Goal: Task Accomplishment & Management: Manage account settings

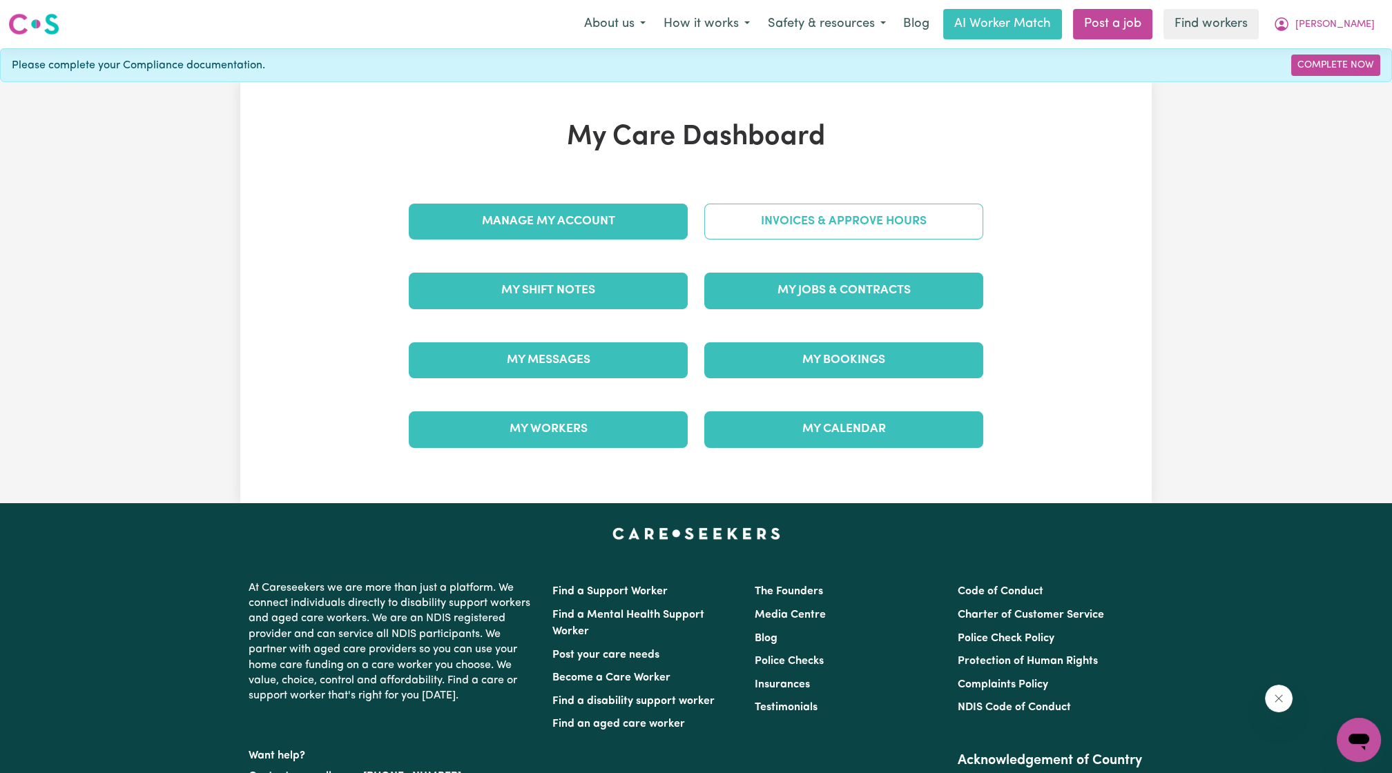
click at [722, 217] on link "Invoices & Approve Hours" at bounding box center [843, 222] width 279 height 36
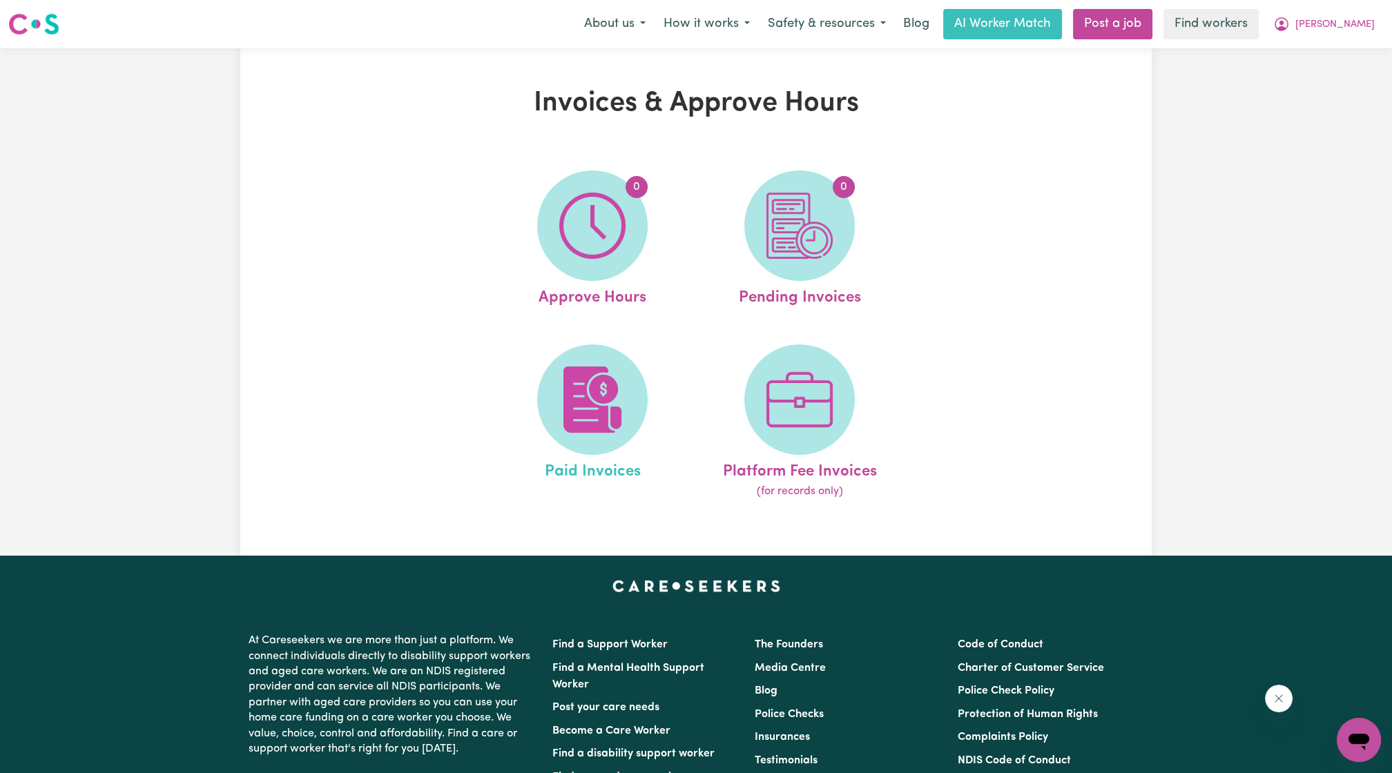
click at [637, 352] on link "Paid Invoices" at bounding box center [592, 423] width 199 height 156
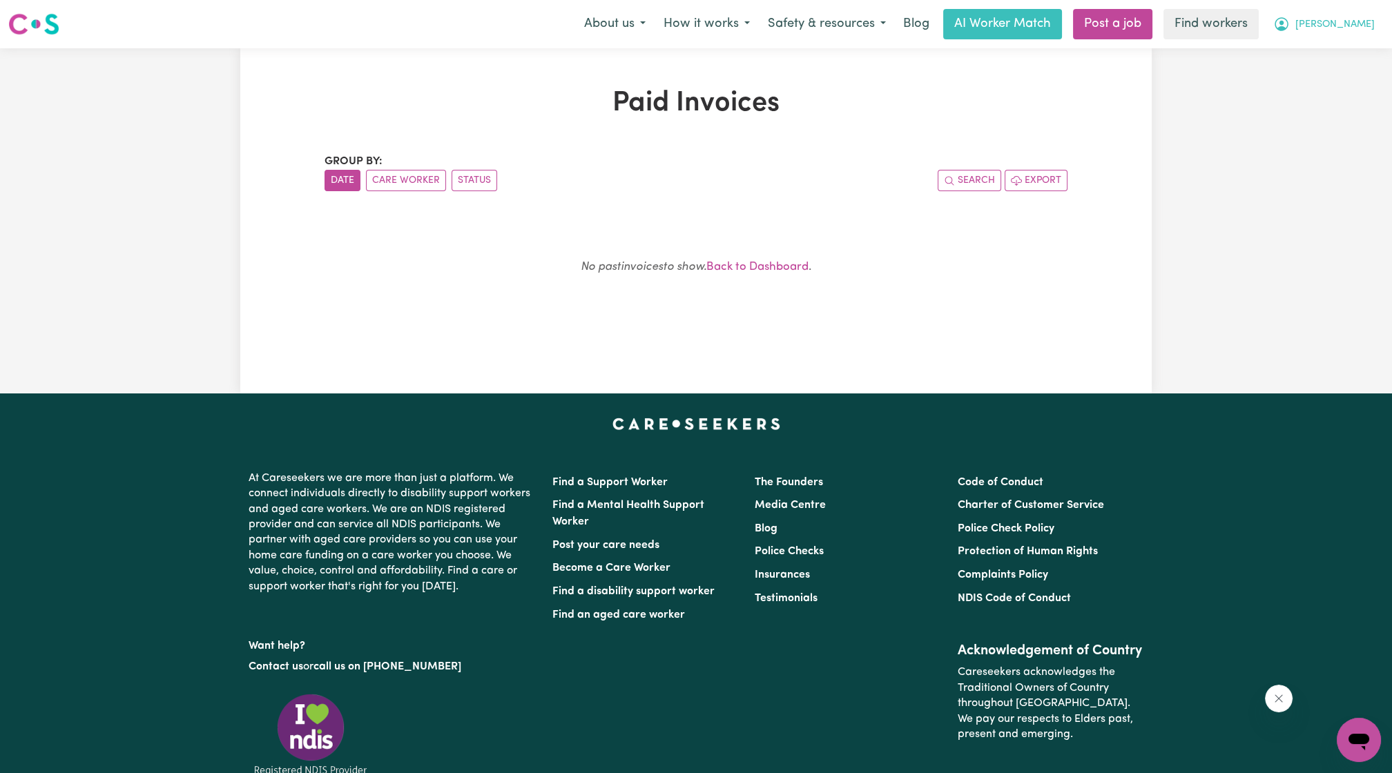
click at [1345, 23] on button "[PERSON_NAME]" at bounding box center [1323, 24] width 119 height 29
click at [1320, 71] on link "Logout" at bounding box center [1328, 79] width 109 height 26
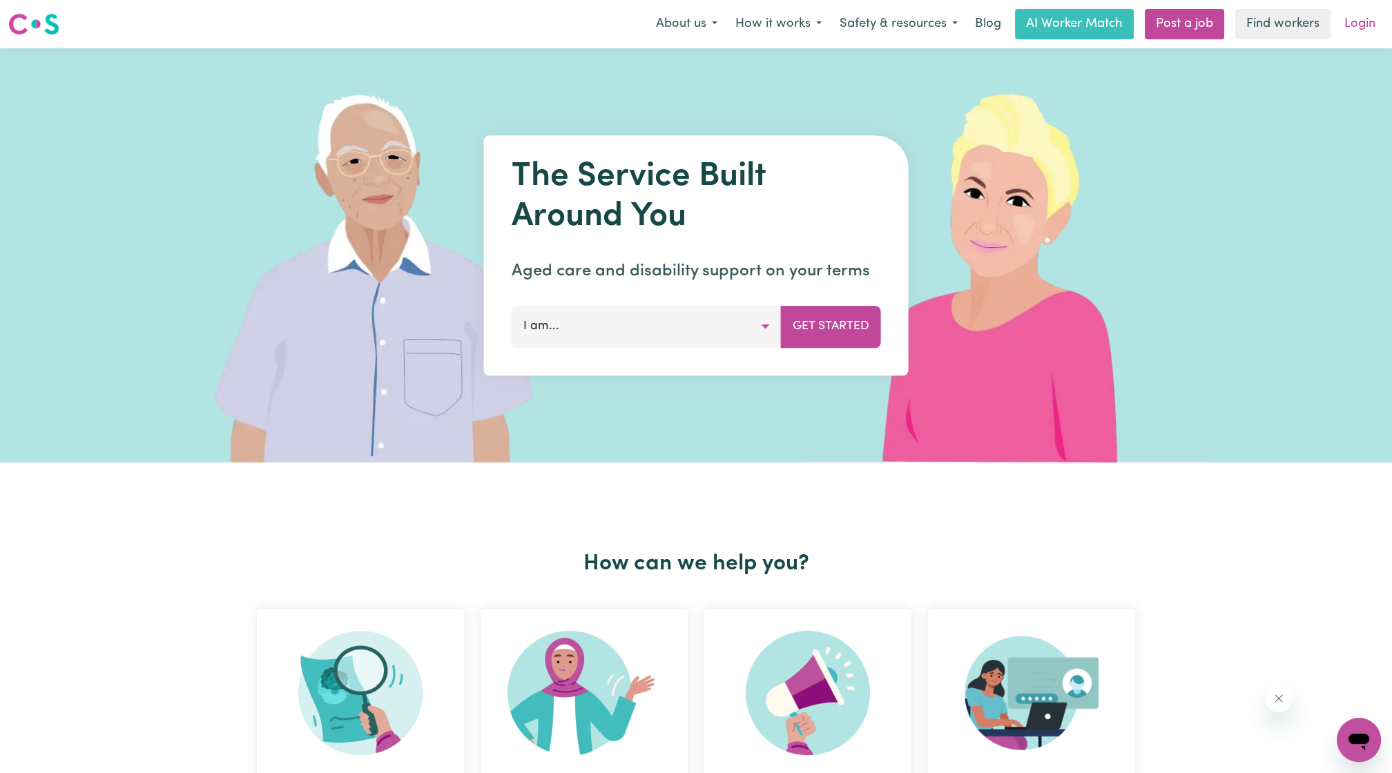
click at [1363, 31] on link "Login" at bounding box center [1360, 24] width 48 height 30
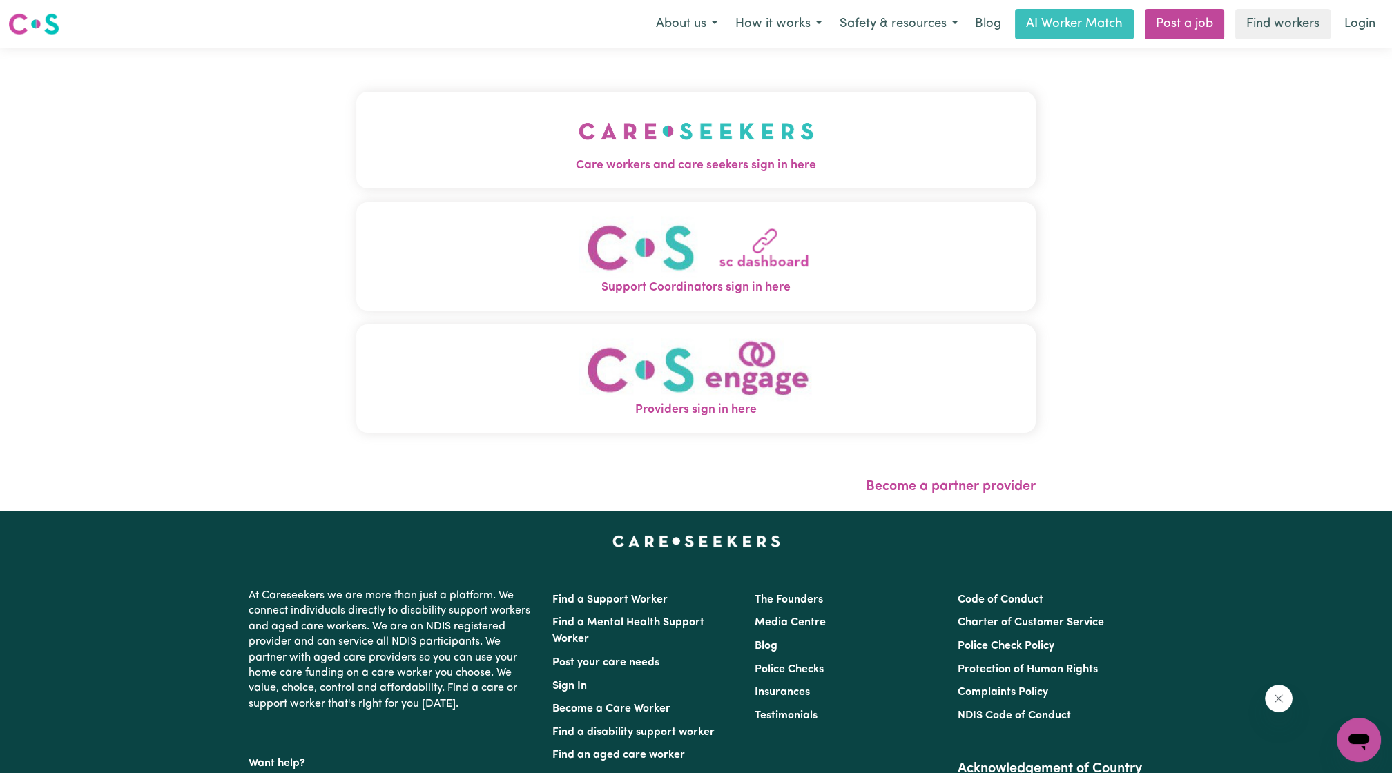
click at [623, 106] on img "Care workers and care seekers sign in here" at bounding box center [696, 131] width 235 height 51
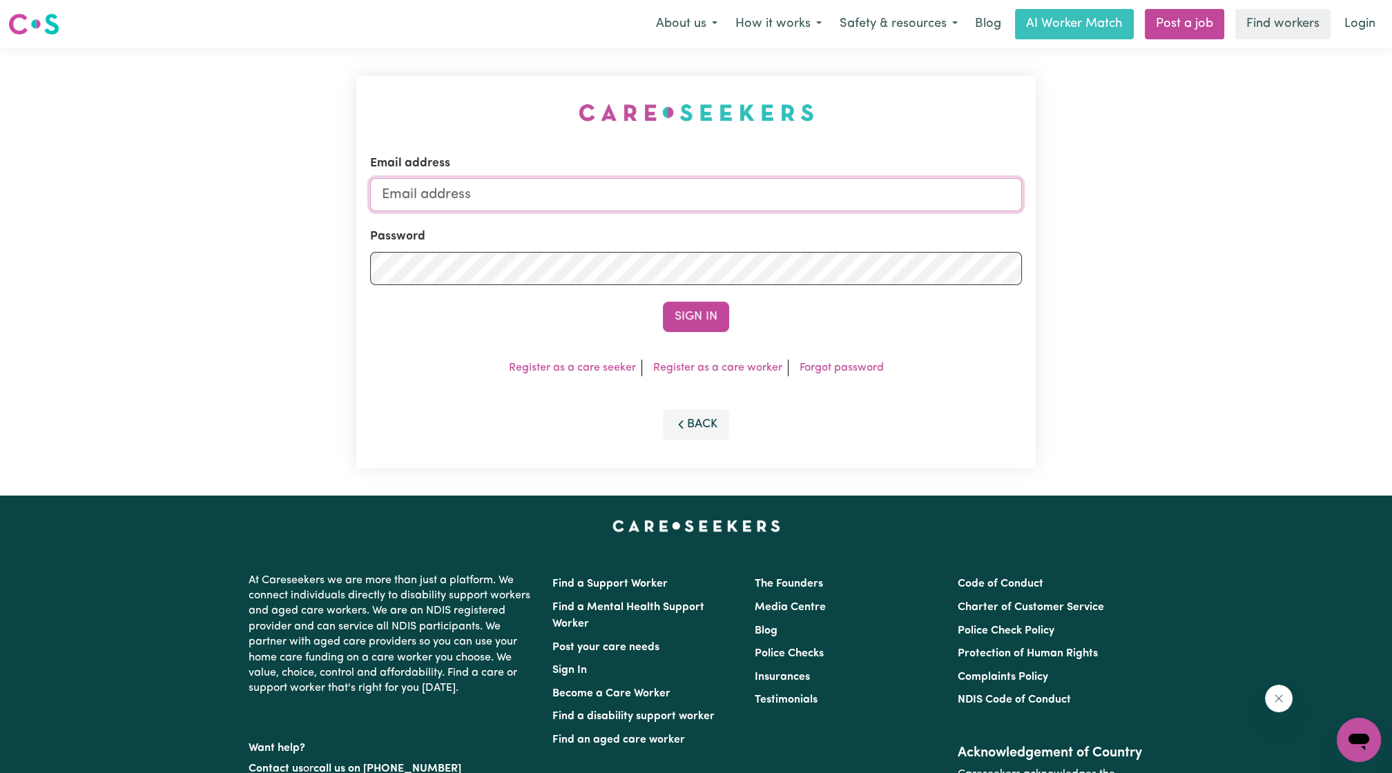
click at [576, 199] on input "Email address" at bounding box center [696, 194] width 652 height 33
drag, startPoint x: 497, startPoint y: 195, endPoint x: 708, endPoint y: 242, distance: 215.7
click at [699, 237] on form "Email address [EMAIL_ADDRESS][PERSON_NAME][DOMAIN_NAME] Password Sign In" at bounding box center [696, 243] width 652 height 177
click at [715, 299] on form "Email address superuser~ [EMAIL_ADDRESS][DOMAIN_NAME] Password Sign In" at bounding box center [696, 243] width 652 height 177
click at [709, 311] on button "Sign In" at bounding box center [696, 317] width 66 height 30
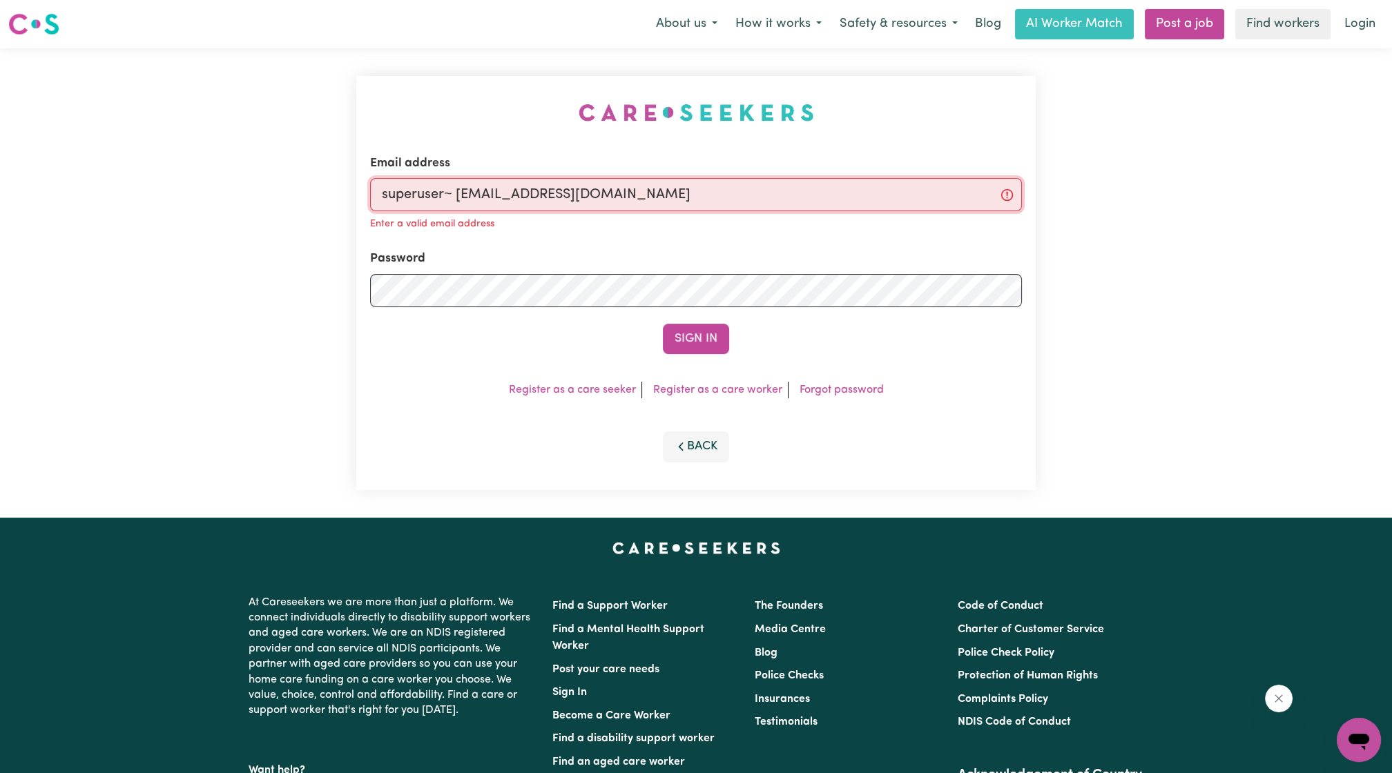
click at [455, 189] on input "superuser~ [EMAIL_ADDRESS][DOMAIN_NAME]" at bounding box center [696, 194] width 652 height 33
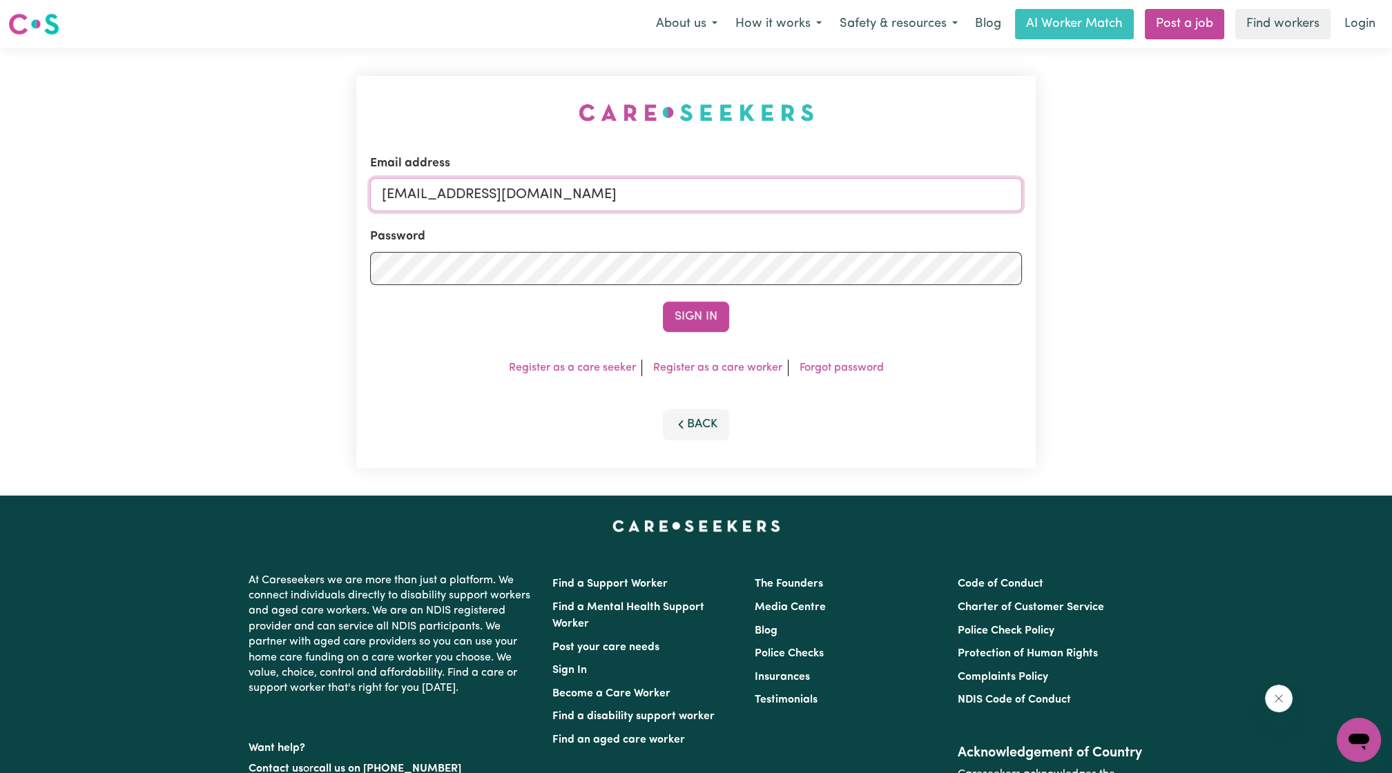
type input "[EMAIL_ADDRESS][DOMAIN_NAME]"
click at [663, 302] on button "Sign In" at bounding box center [696, 317] width 66 height 30
